Goal: Task Accomplishment & Management: Manage account settings

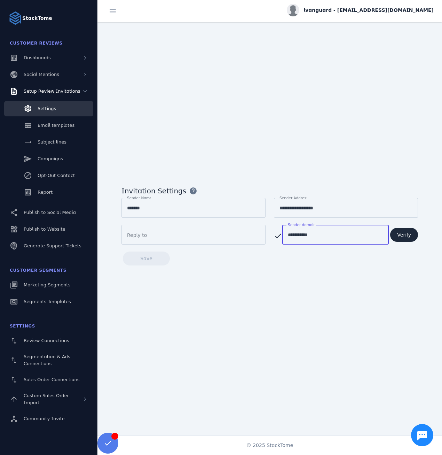
click at [383, 13] on span "lvanguard - [EMAIL_ADDRESS][DOMAIN_NAME]" at bounding box center [369, 10] width 130 height 7
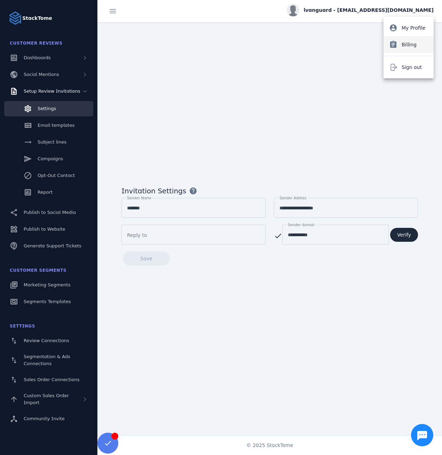
click at [410, 42] on span "Billing" at bounding box center [409, 44] width 15 height 8
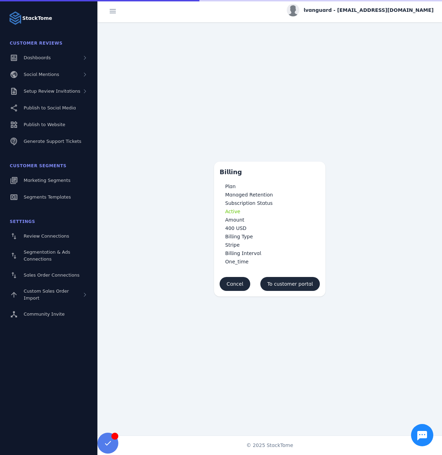
click at [399, 9] on span "lvanguard - [EMAIL_ADDRESS][DOMAIN_NAME]" at bounding box center [369, 10] width 130 height 7
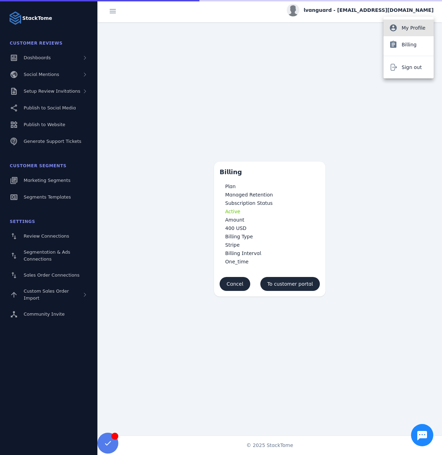
click at [404, 30] on span "My Profile" at bounding box center [414, 28] width 24 height 8
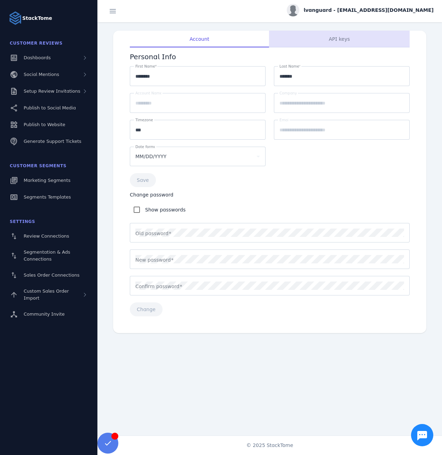
click at [348, 39] on span "API keys" at bounding box center [339, 39] width 21 height 5
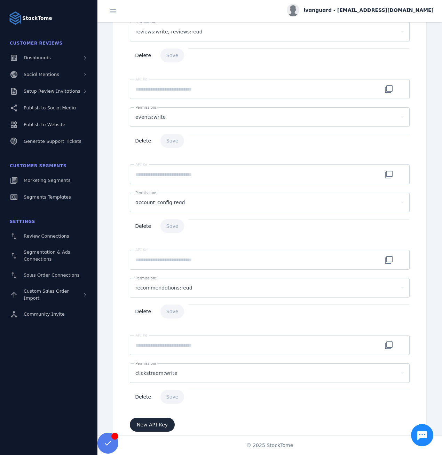
scroll to position [86, 0]
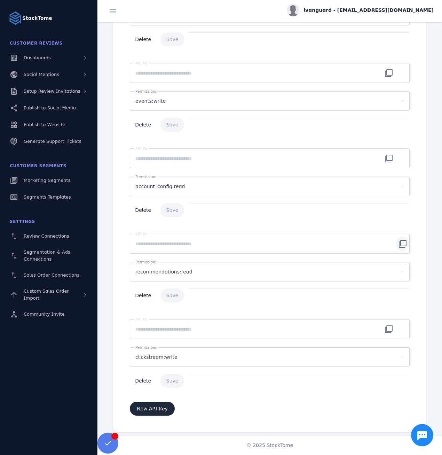
click at [403, 243] on span "Api key copy button" at bounding box center [403, 243] width 17 height 17
